Goal: Navigation & Orientation: Find specific page/section

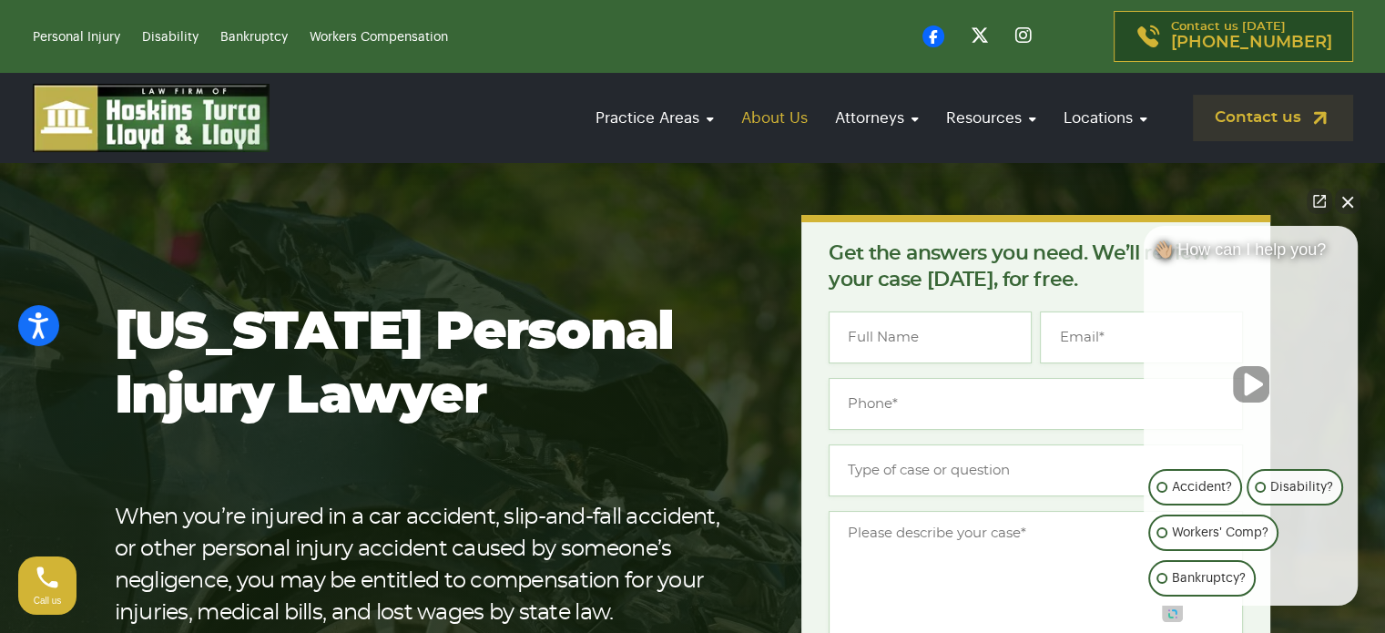
click at [776, 124] on link "About Us" at bounding box center [774, 118] width 85 height 52
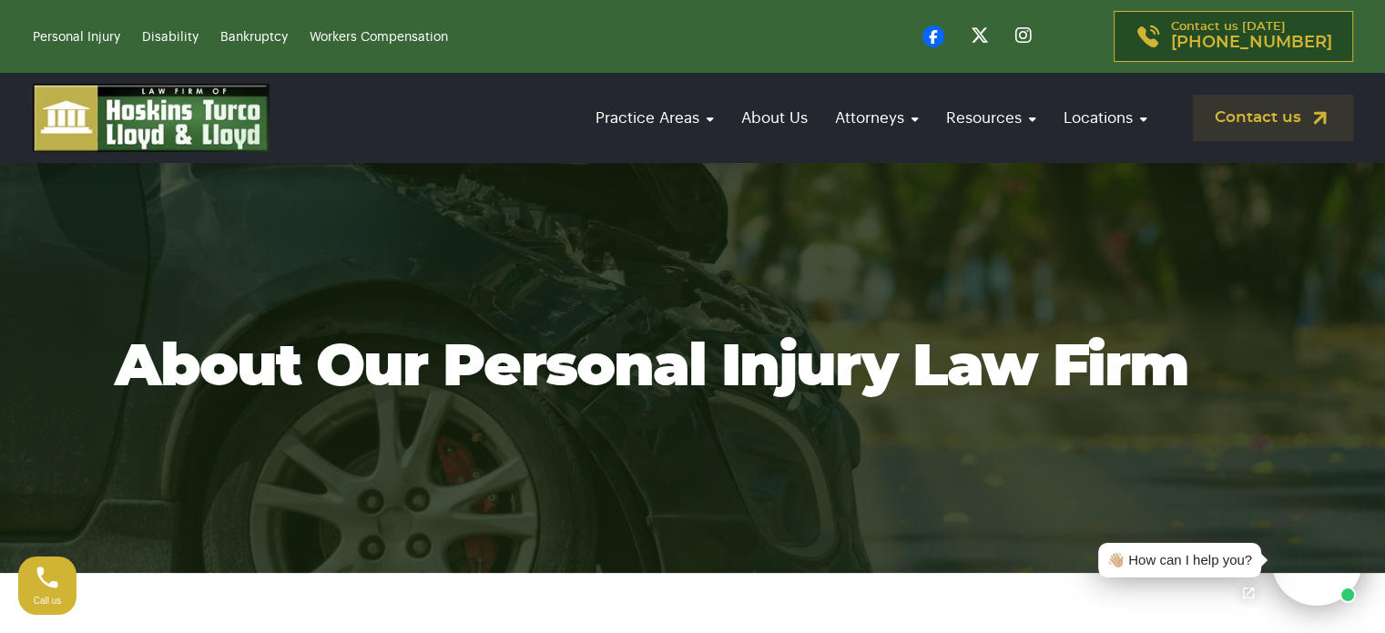
click at [856, 116] on link "Attorneys" at bounding box center [877, 118] width 102 height 52
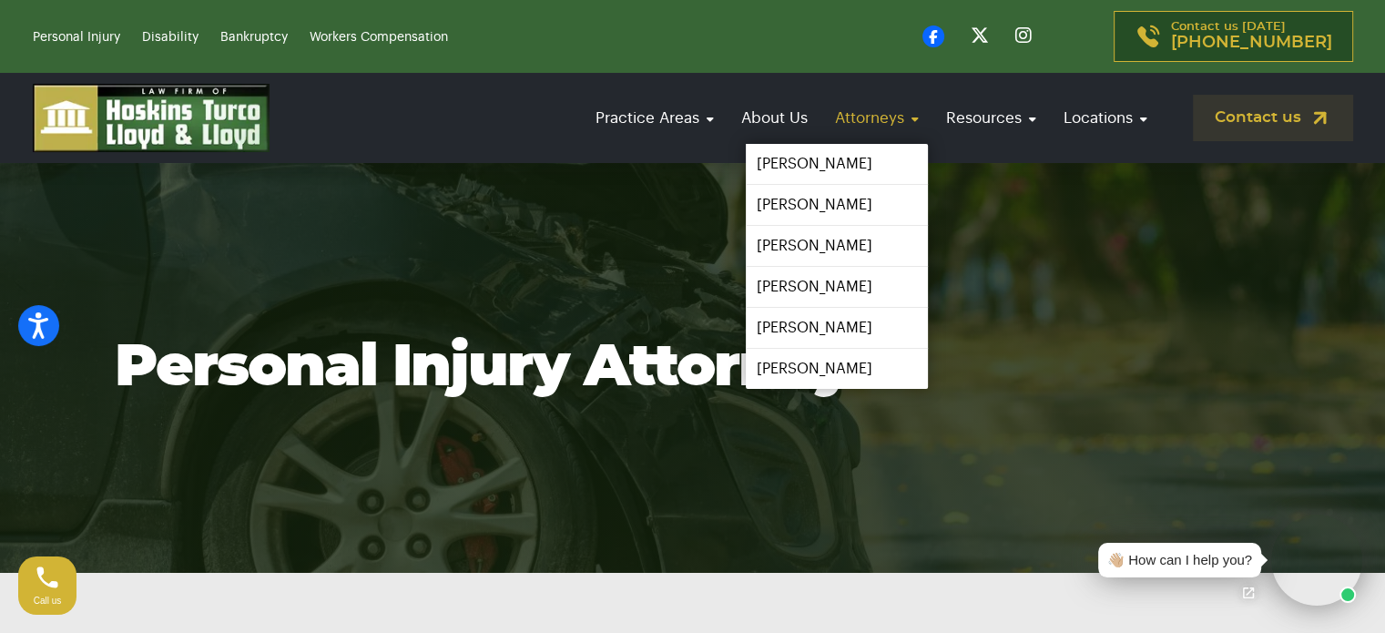
click at [889, 117] on link "Attorneys" at bounding box center [877, 118] width 102 height 52
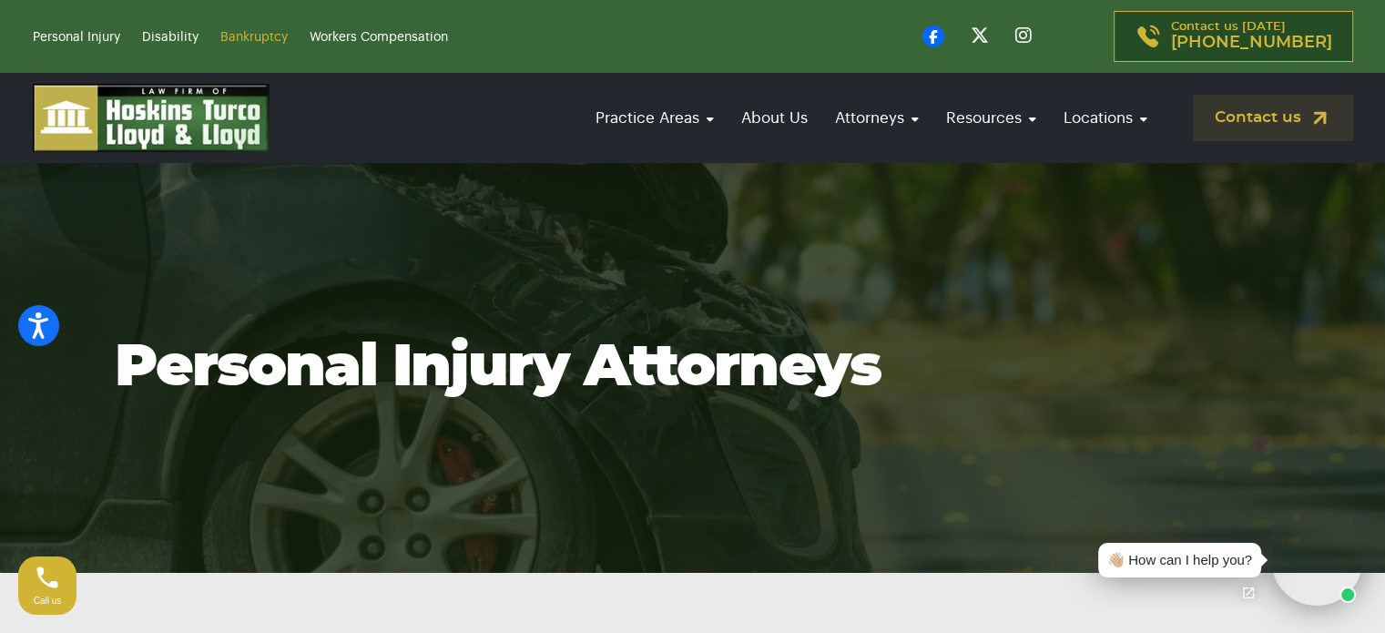
click at [266, 39] on link "Bankruptcy" at bounding box center [253, 37] width 67 height 13
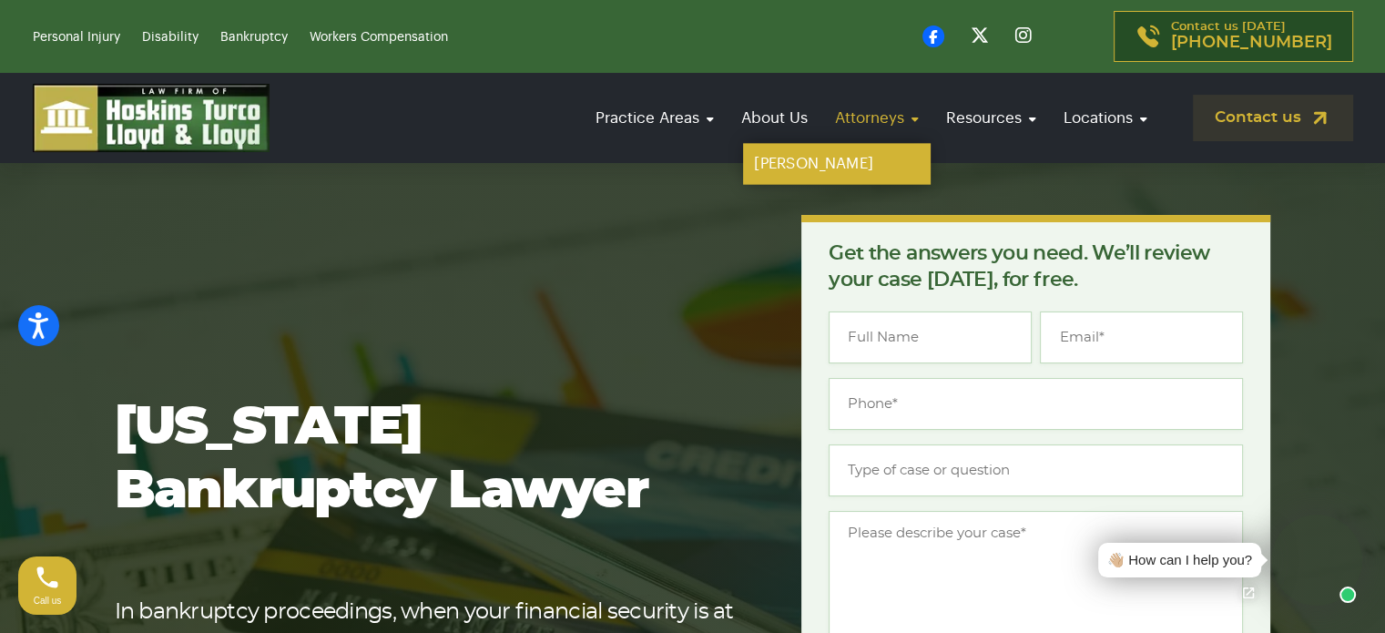
click at [841, 162] on link "[PERSON_NAME]" at bounding box center [837, 164] width 188 height 41
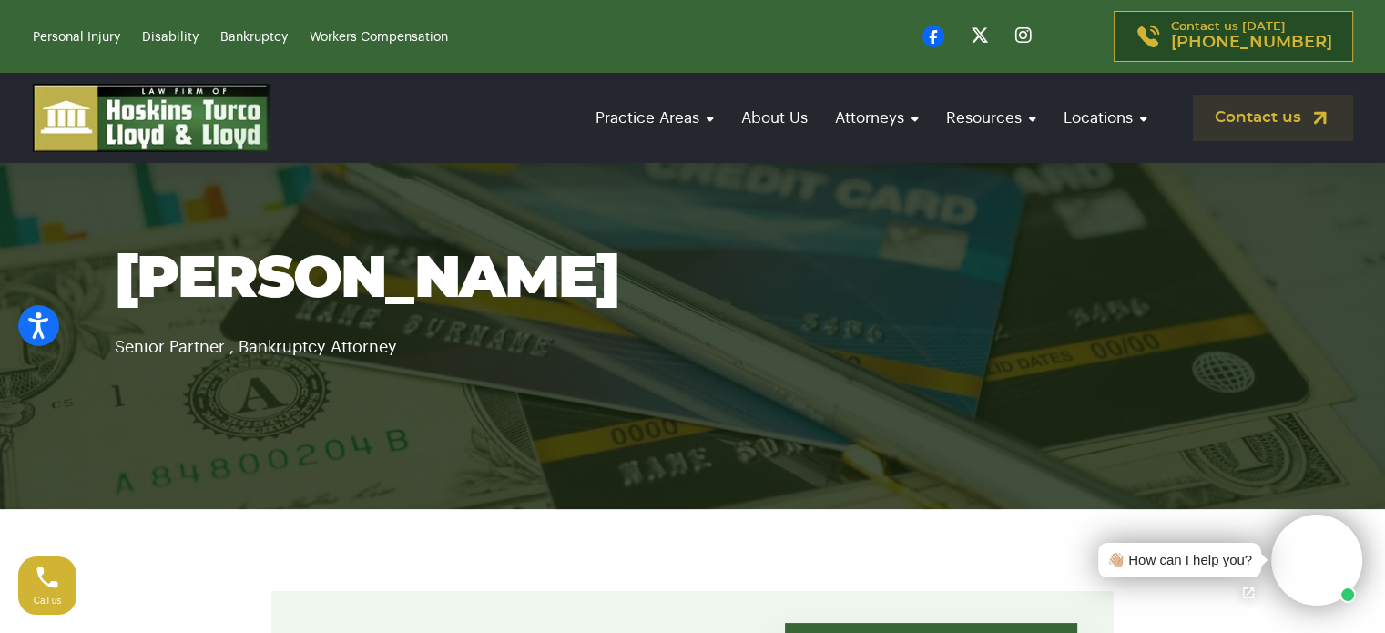
scroll to position [36, 0]
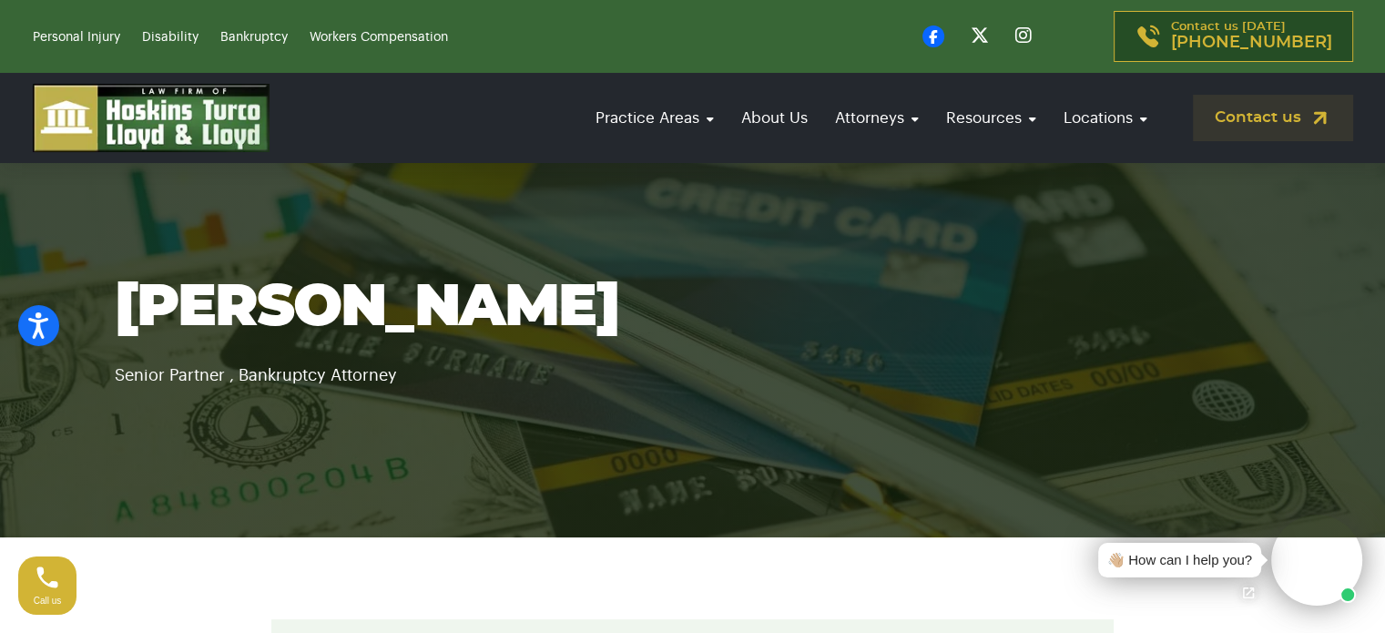
click at [164, 119] on img at bounding box center [151, 118] width 237 height 68
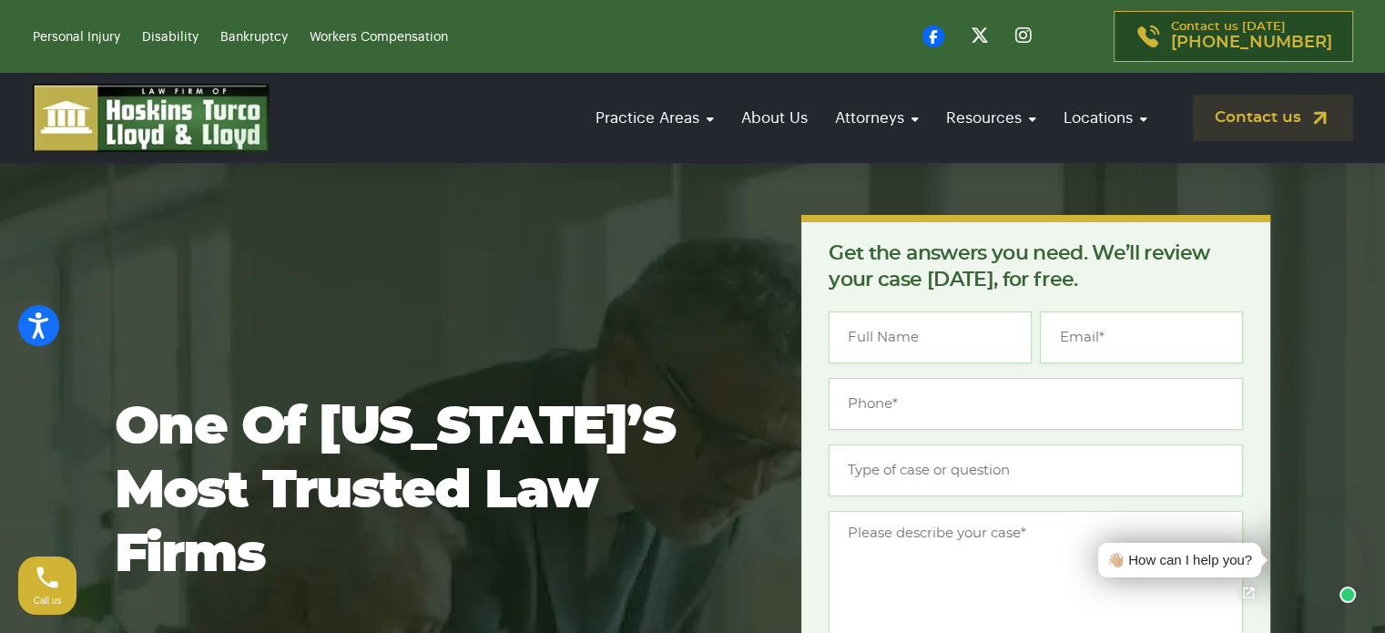
click at [208, 135] on img at bounding box center [151, 118] width 237 height 68
click at [174, 39] on link "Disability" at bounding box center [170, 37] width 56 height 13
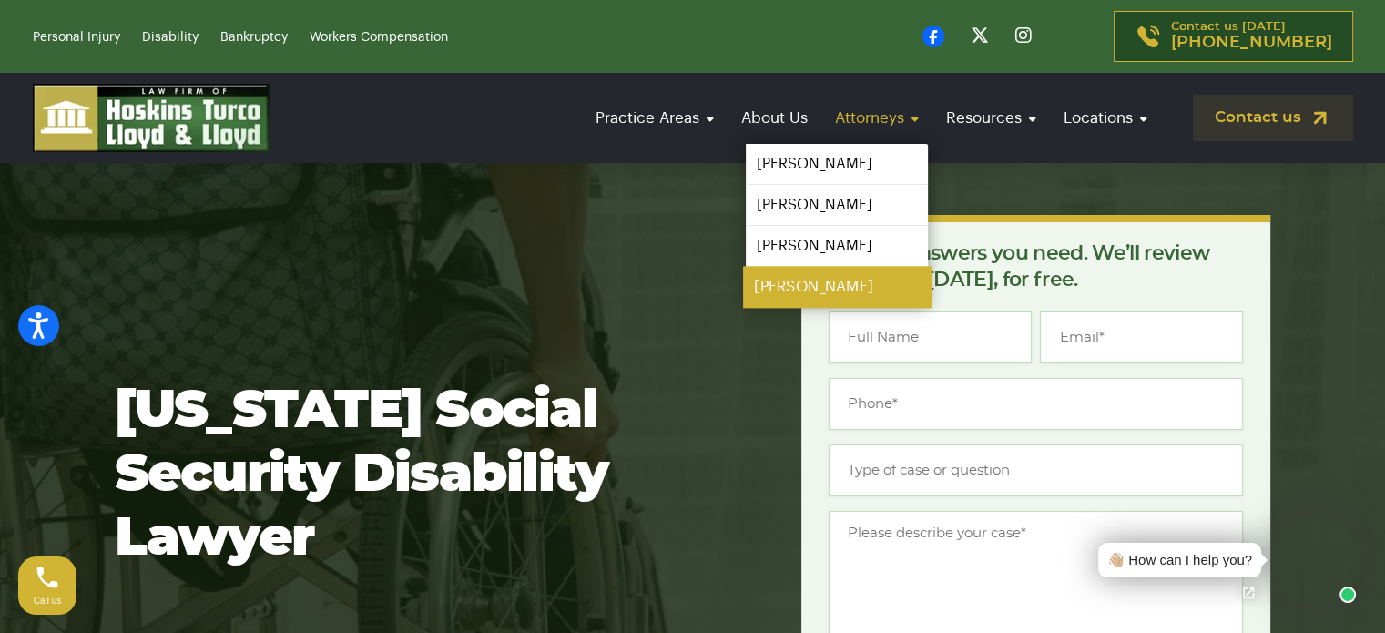
click at [806, 278] on link "[PERSON_NAME]" at bounding box center [837, 287] width 188 height 41
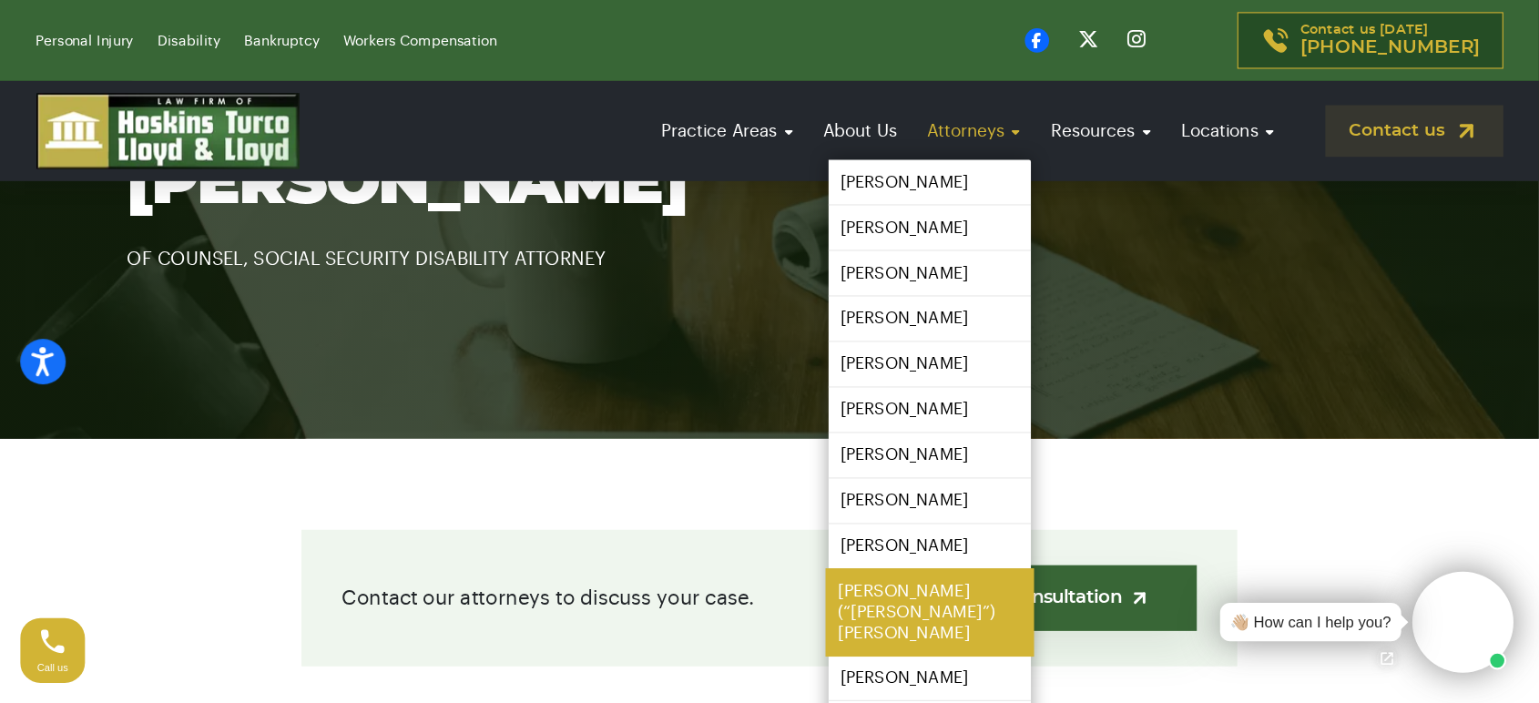
scroll to position [178, 0]
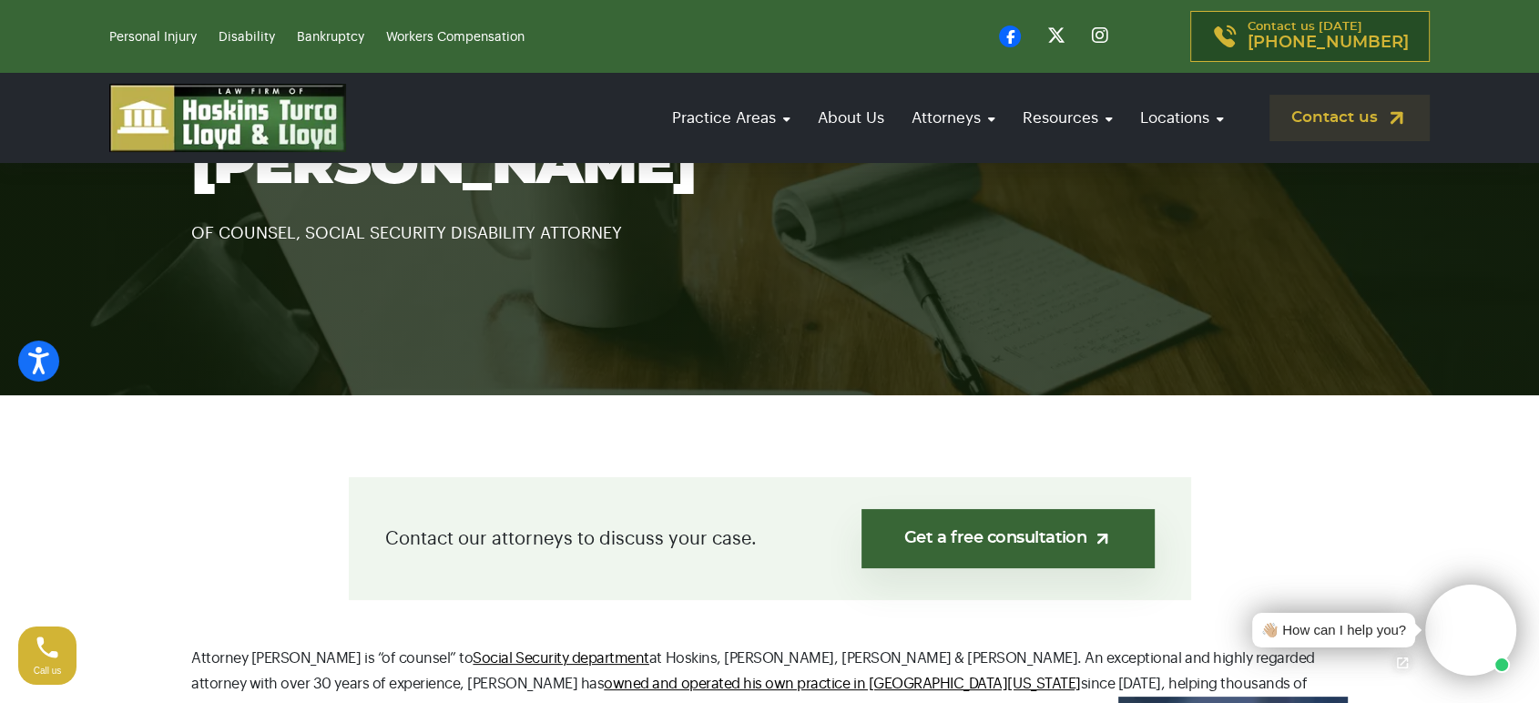
click at [316, 26] on li "Bankruptcy" at bounding box center [340, 37] width 86 height 22
click at [444, 38] on link "Workers Compensation" at bounding box center [455, 37] width 138 height 13
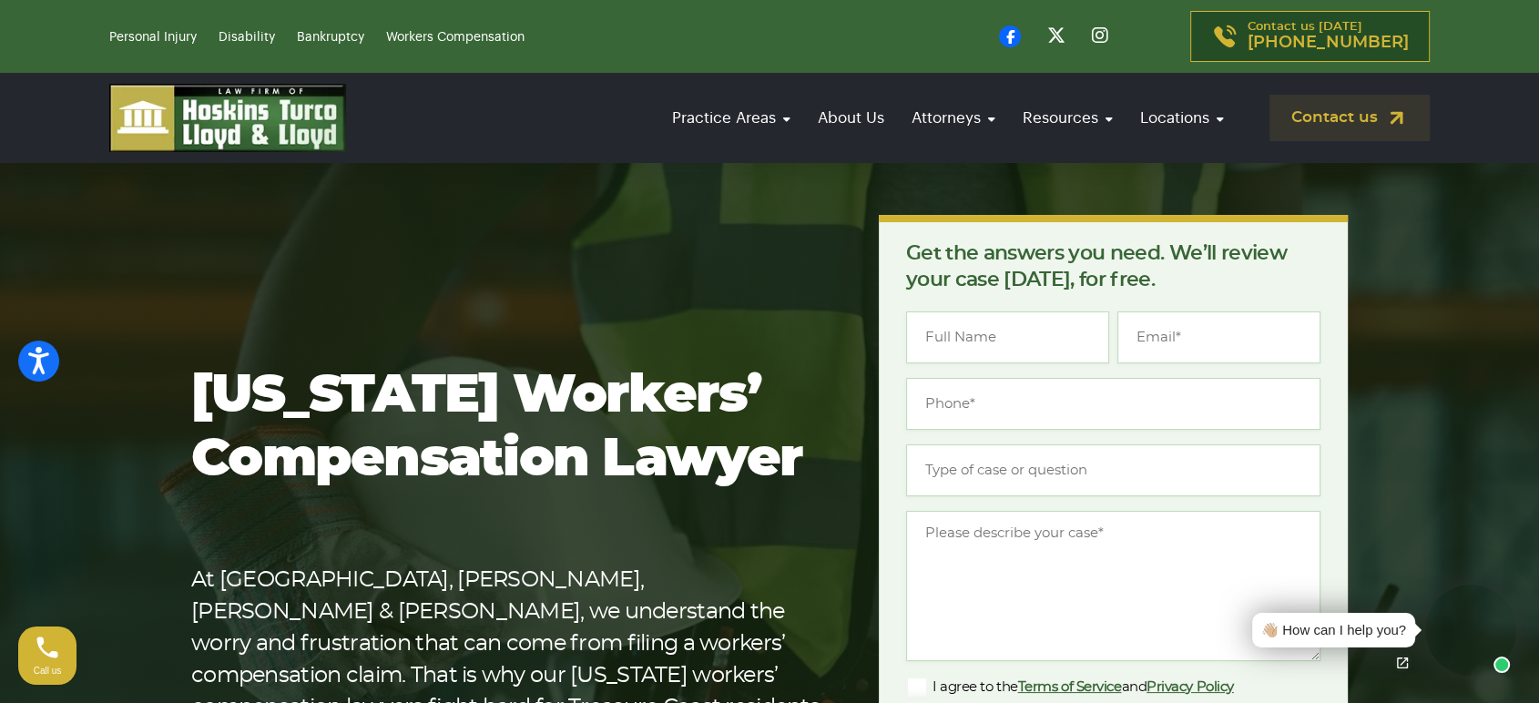
click at [316, 45] on li "Bankruptcy" at bounding box center [340, 37] width 86 height 22
click at [317, 36] on link "Bankruptcy" at bounding box center [330, 37] width 67 height 13
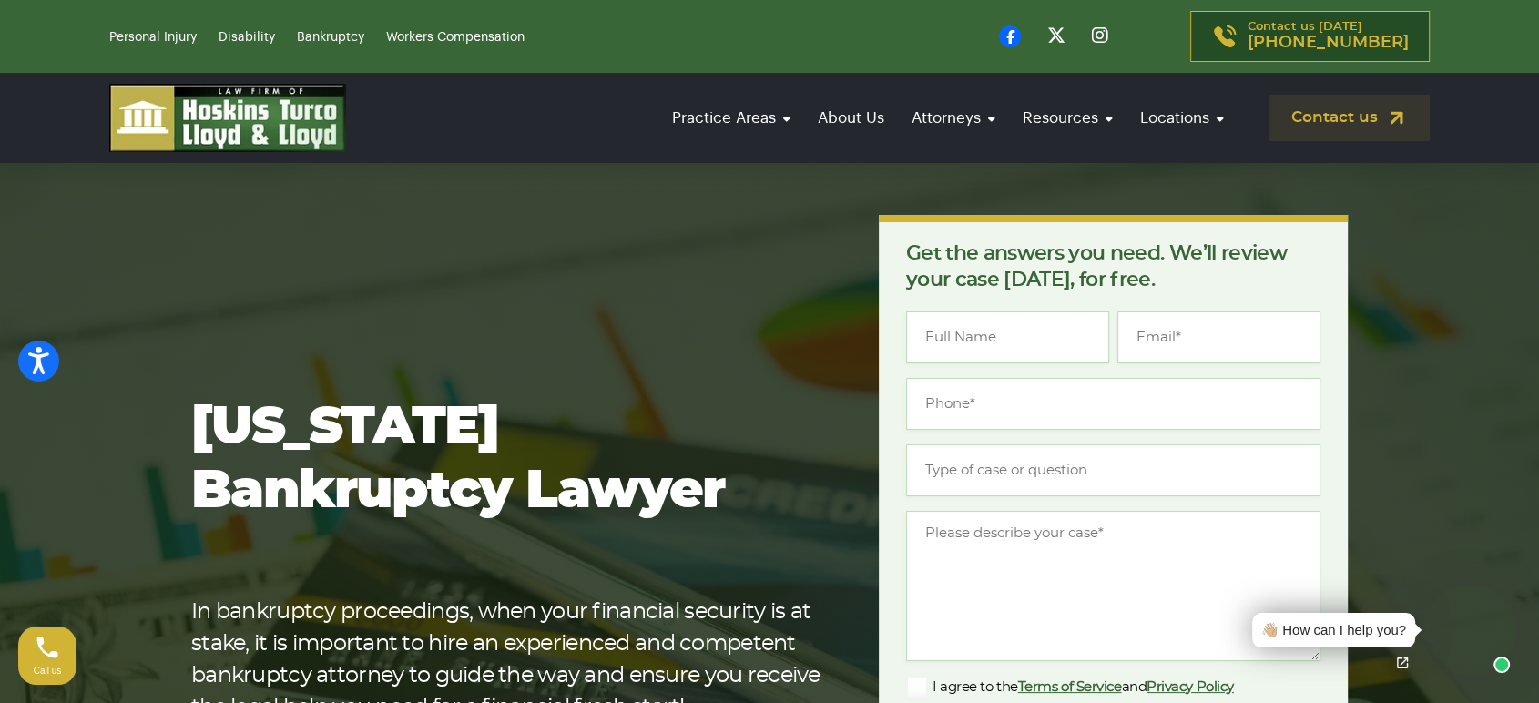
click at [166, 28] on li "Personal Injury" at bounding box center [162, 37] width 106 height 22
click at [168, 42] on link "Personal Injury" at bounding box center [152, 37] width 87 height 13
